Goal: Information Seeking & Learning: Learn about a topic

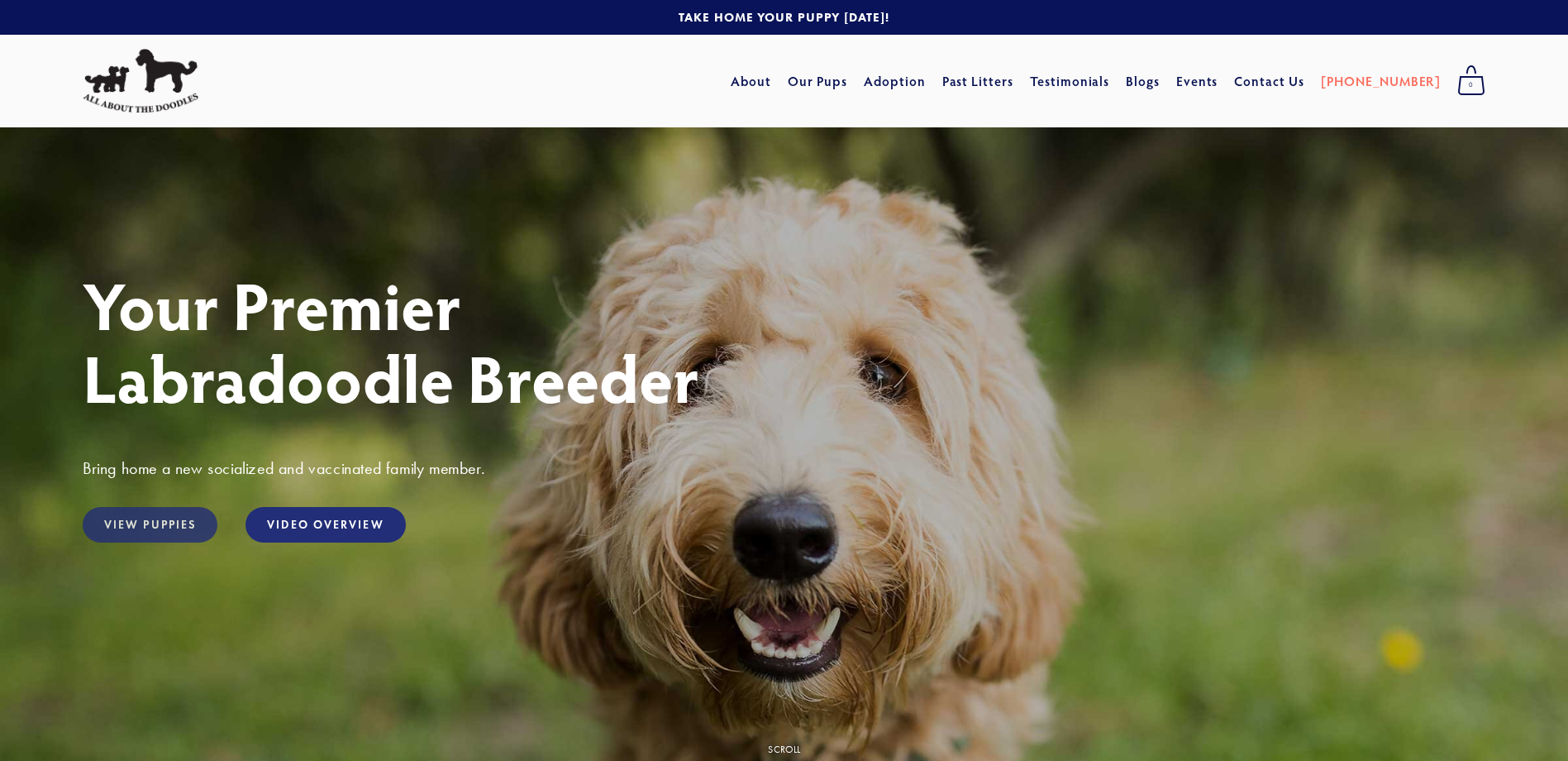
click at [142, 519] on link "View Puppies" at bounding box center [149, 524] width 135 height 36
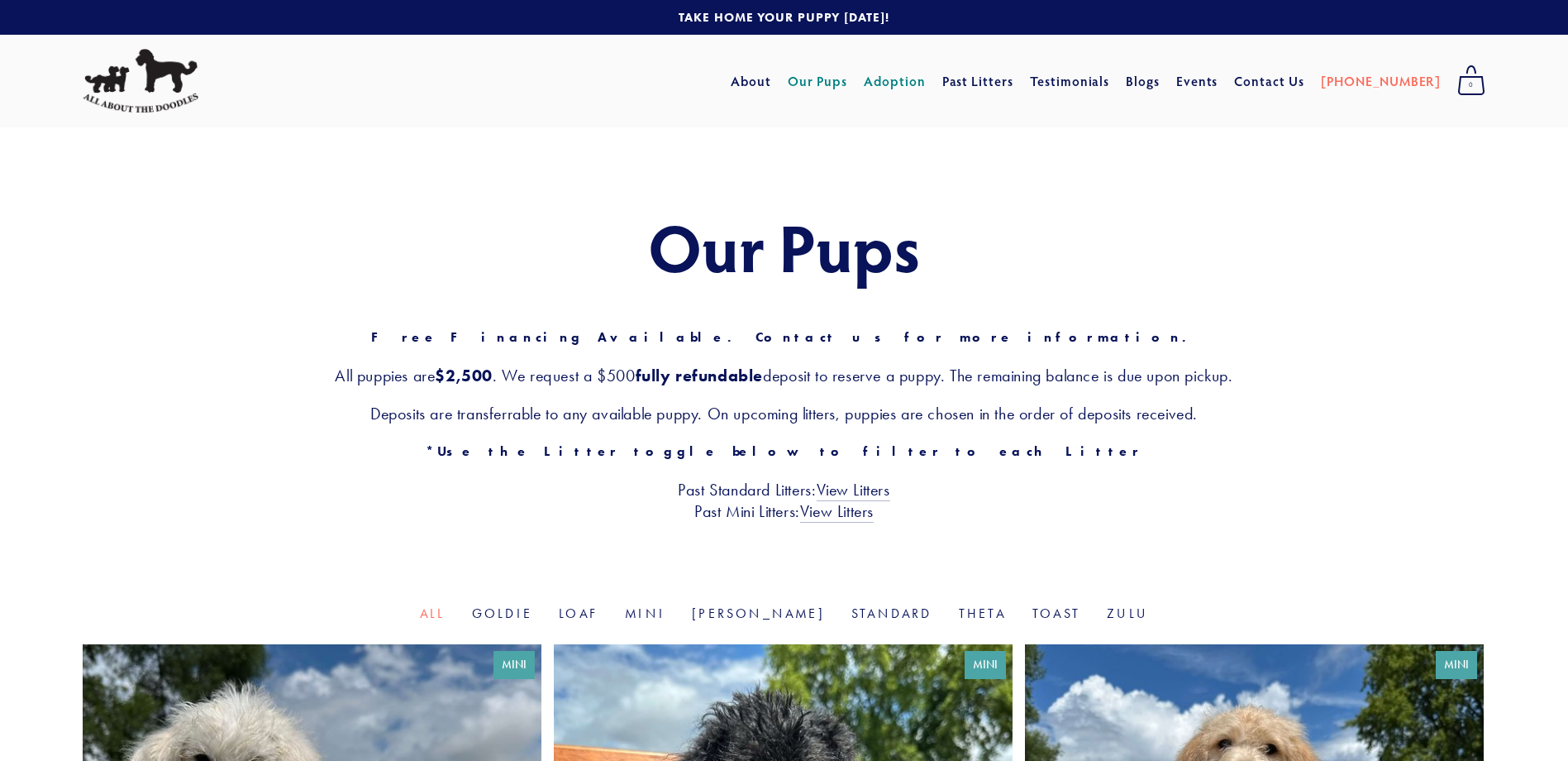
click at [926, 77] on link "Adoption" at bounding box center [895, 81] width 62 height 29
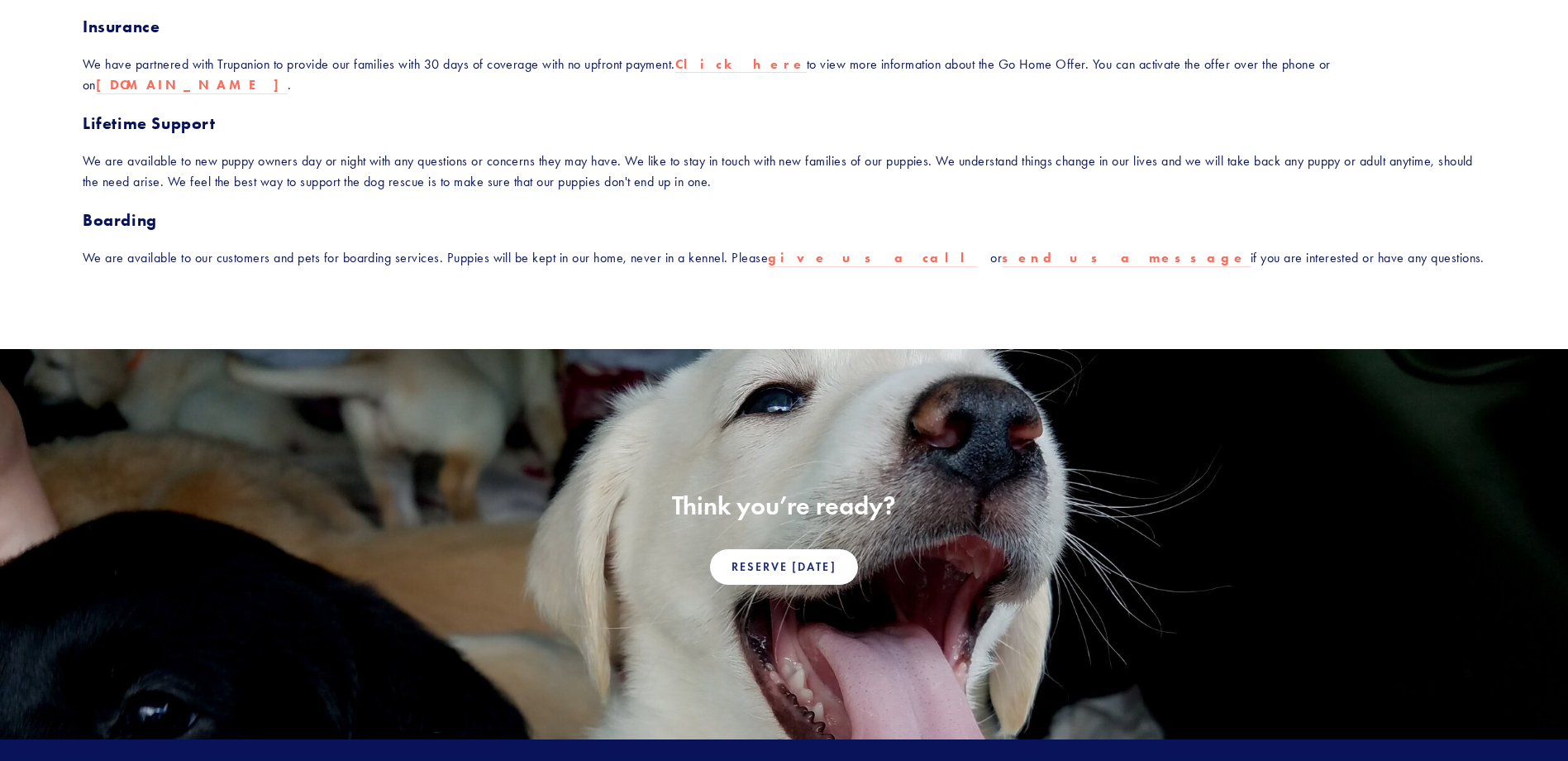
scroll to position [1075, 0]
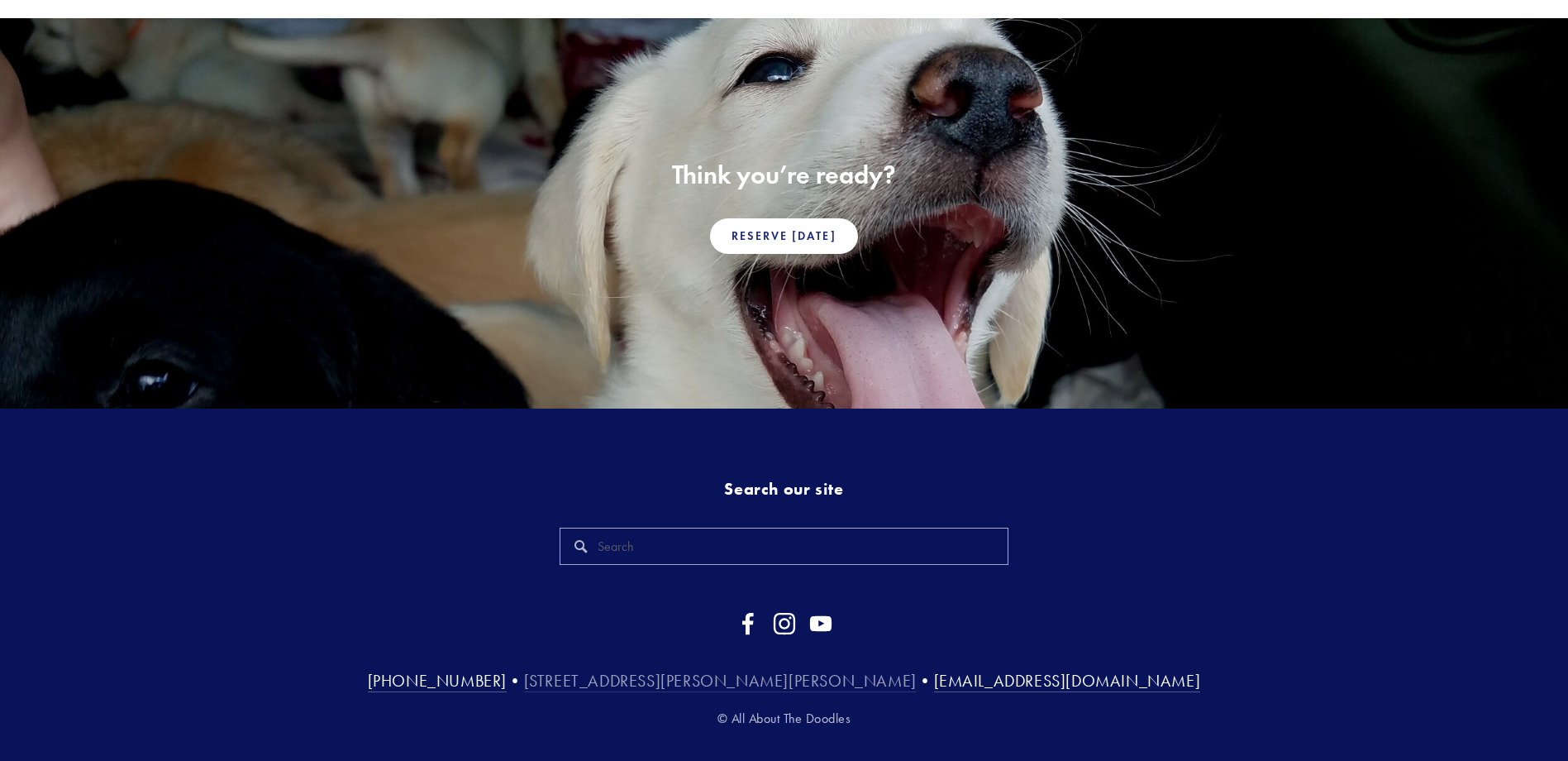
click at [725, 670] on link "[STREET_ADDRESS][PERSON_NAME][PERSON_NAME]" at bounding box center [720, 680] width 392 height 21
